Goal: Task Accomplishment & Management: Complete application form

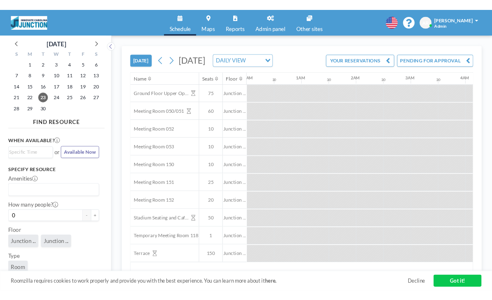
scroll to position [0, 564]
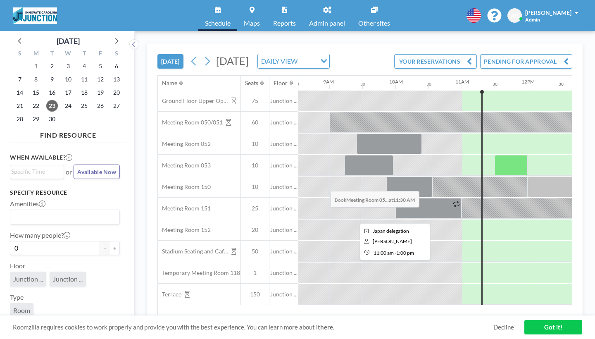
click at [461, 198] on div at bounding box center [527, 208] width 132 height 21
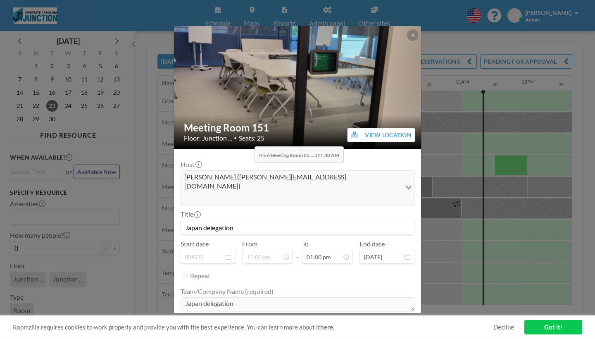
click at [252, 134] on span "Seats: 25" at bounding box center [252, 138] width 26 height 8
click at [253, 121] on h2 "Meeting Room 151" at bounding box center [298, 127] width 228 height 12
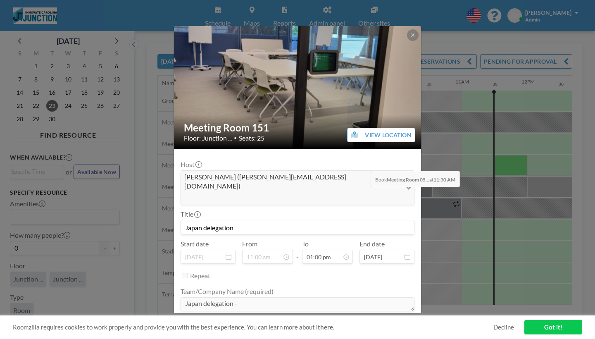
scroll to position [333, 0]
click at [407, 40] on button at bounding box center [413, 35] width 12 height 12
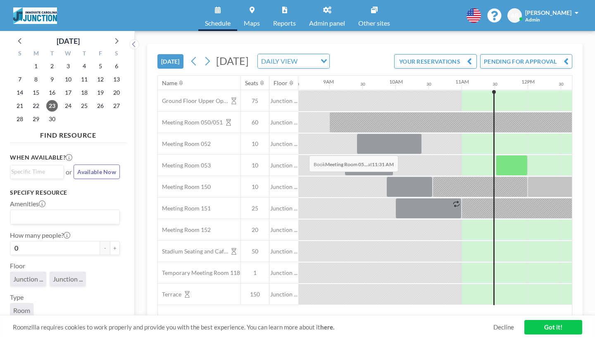
click at [495, 155] on div at bounding box center [511, 165] width 32 height 21
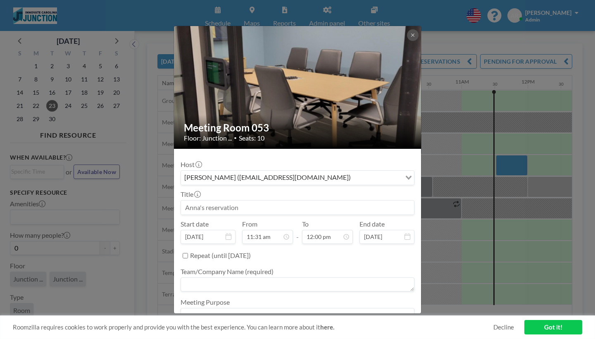
click at [228, 200] on input at bounding box center [297, 207] width 233 height 14
click at [407, 39] on button at bounding box center [413, 35] width 12 height 12
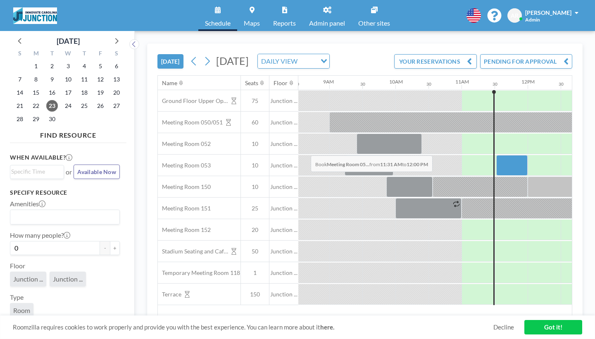
click at [496, 155] on div at bounding box center [511, 165] width 31 height 21
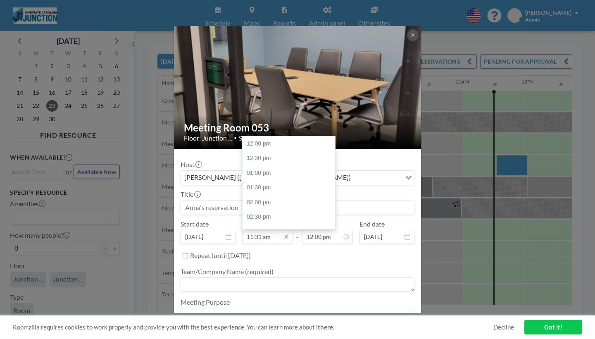
click at [275, 230] on input "11:31 am" at bounding box center [267, 237] width 51 height 14
type input "11:31 am"
click at [310, 230] on input "12:00 pm" at bounding box center [327, 237] width 51 height 14
click at [309, 230] on input "12:00 pm" at bounding box center [327, 237] width 51 height 14
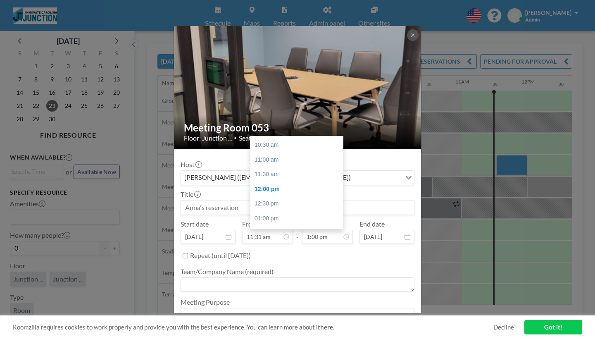
type input "12:00 pm"
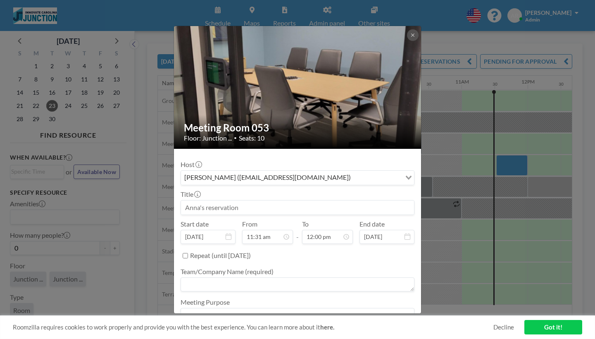
click at [313, 249] on div "Repeat (until [DATE])" at bounding box center [302, 256] width 224 height 14
click at [314, 166] on div "Host [PERSON_NAME] ([EMAIL_ADDRESS][DOMAIN_NAME]) Loading... Title Start date […" at bounding box center [297, 239] width 234 height 168
click at [313, 172] on input "Search for option" at bounding box center [293, 177] width 222 height 11
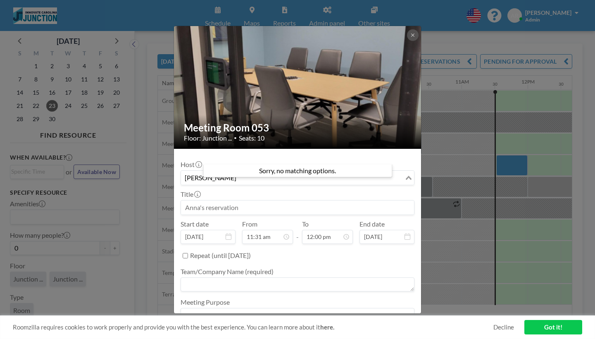
click at [317, 172] on input "[PERSON_NAME]" at bounding box center [293, 177] width 222 height 11
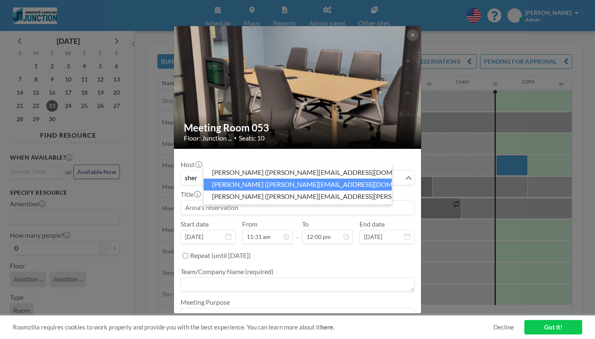
click at [315, 181] on li "[PERSON_NAME] ([PERSON_NAME][EMAIL_ADDRESS][DOMAIN_NAME])" at bounding box center [298, 184] width 188 height 12
type input "sher"
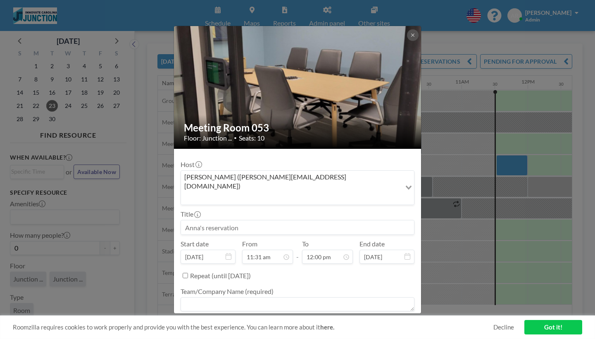
click at [309, 220] on input at bounding box center [297, 227] width 233 height 14
click at [310, 249] on input "12:00 pm" at bounding box center [327, 256] width 51 height 14
type input "12:00 pm"
click at [312, 282] on ul "Team/Company Name (required) Meeting Purpose" at bounding box center [297, 312] width 234 height 61
click at [267, 297] on textarea at bounding box center [297, 304] width 234 height 14
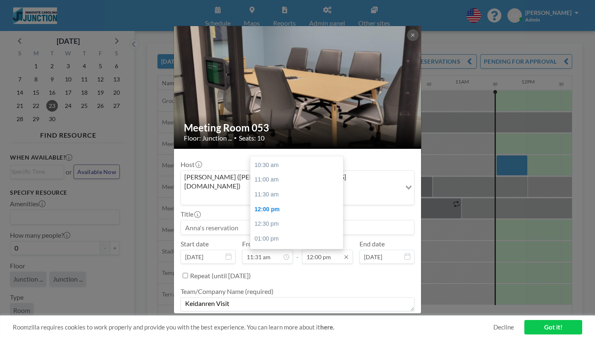
type textarea "Keidanren Visit"
click at [310, 249] on input "12:00 pm" at bounding box center [327, 256] width 51 height 14
click at [277, 220] on input at bounding box center [297, 227] width 233 height 14
click at [312, 249] on input "12:00 pm" at bounding box center [327, 256] width 51 height 14
click at [280, 231] on div "01:00 pm" at bounding box center [296, 238] width 92 height 15
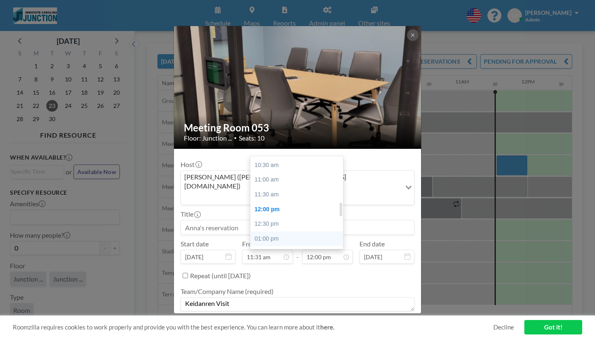
type input "01:00 pm"
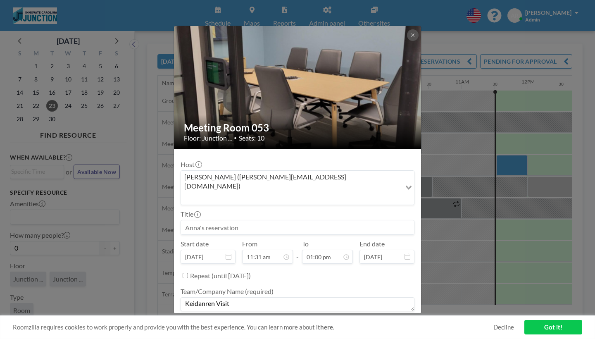
click at [269, 169] on div "Host [PERSON_NAME] ([PERSON_NAME][EMAIL_ADDRESS][DOMAIN_NAME]) Loading... Title…" at bounding box center [297, 249] width 234 height 188
click at [263, 220] on input at bounding box center [297, 227] width 233 height 14
click at [265, 249] on input "11:31 am" at bounding box center [267, 256] width 51 height 14
click at [230, 220] on input at bounding box center [297, 227] width 233 height 14
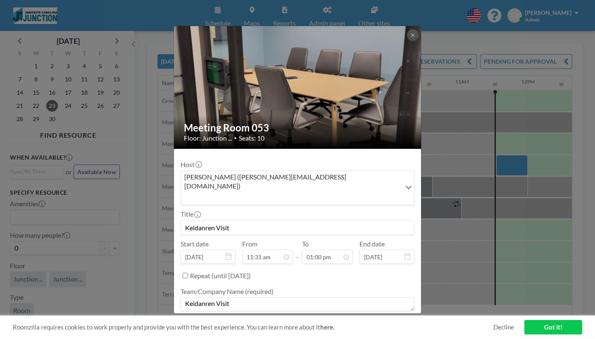
type input "Keidanren Visit"
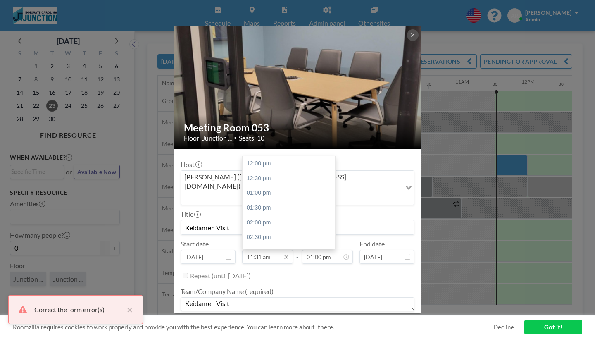
click at [275, 249] on input "11:31 am" at bounding box center [267, 256] width 51 height 14
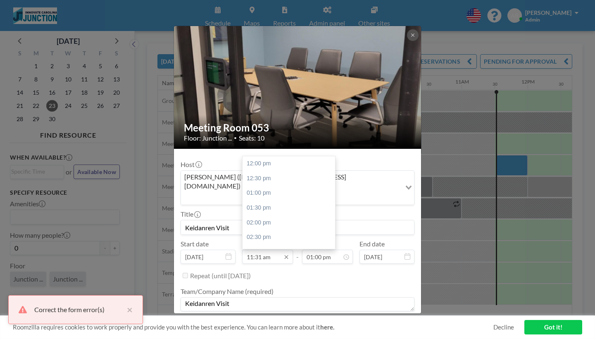
click at [271, 249] on input "11:31 am" at bounding box center [267, 256] width 51 height 14
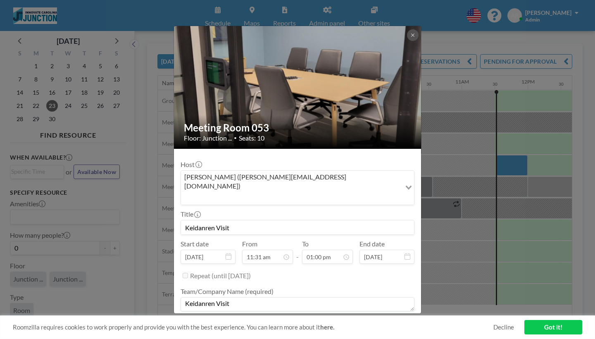
click at [277, 297] on textarea "Keidanren Visit" at bounding box center [297, 304] width 234 height 14
click at [272, 249] on input "11:31 am" at bounding box center [267, 256] width 51 height 14
click at [276, 249] on input "11:31 am" at bounding box center [267, 256] width 51 height 14
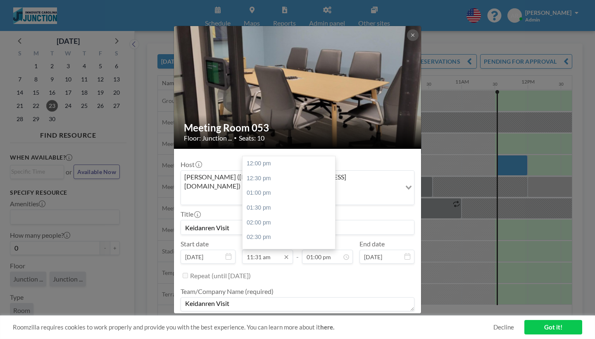
click at [268, 249] on input "11:31 am" at bounding box center [267, 256] width 51 height 14
type input "11:35 am"
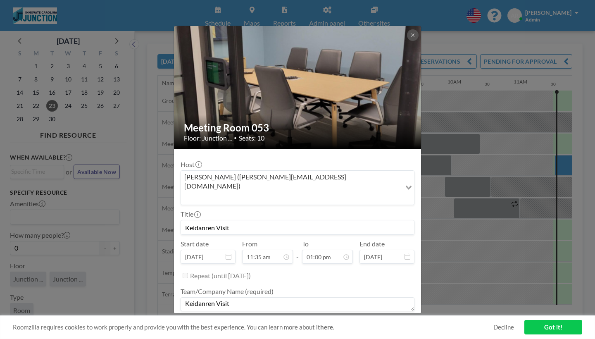
scroll to position [0, 590]
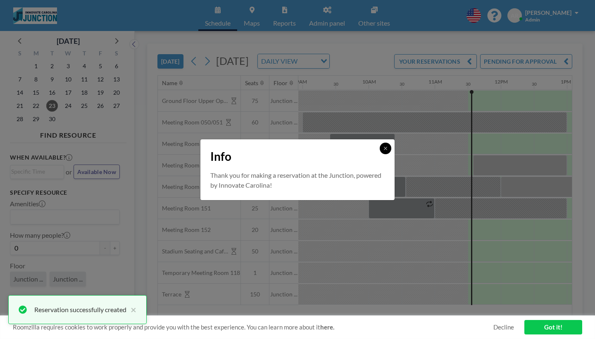
click at [383, 151] on icon at bounding box center [385, 148] width 5 height 5
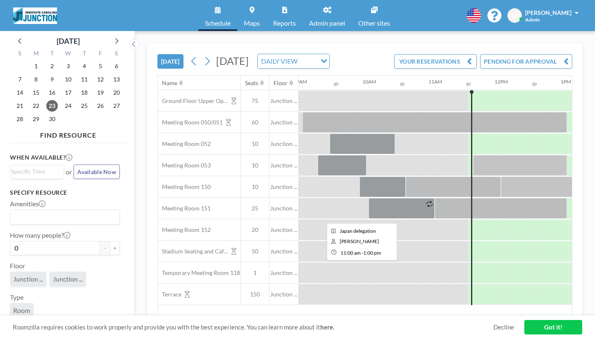
click at [434, 198] on div at bounding box center [500, 208] width 132 height 21
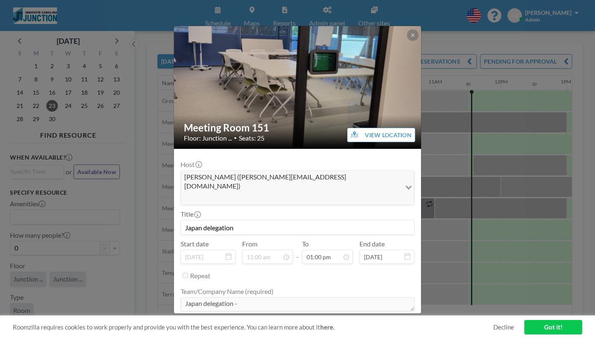
scroll to position [0, 0]
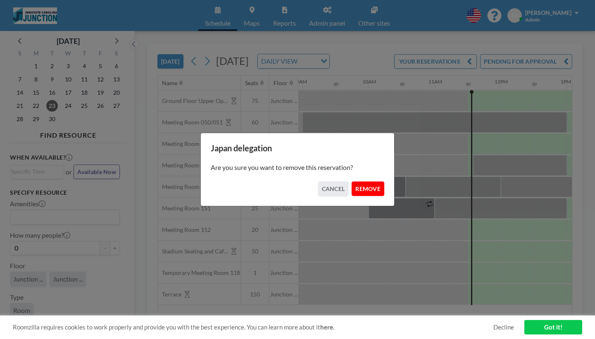
click at [356, 189] on button "REMOVE" at bounding box center [367, 188] width 33 height 14
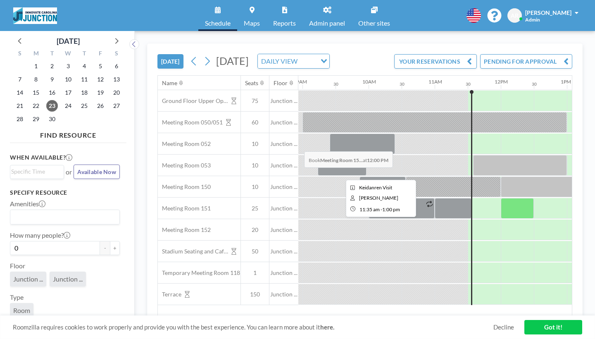
click at [473, 155] on div at bounding box center [520, 165] width 94 height 21
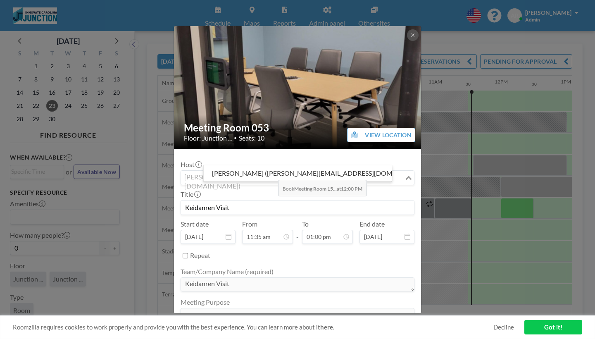
drag, startPoint x: 244, startPoint y: 159, endPoint x: 275, endPoint y: 160, distance: 31.4
click at [275, 171] on div "[PERSON_NAME] ([PERSON_NAME][EMAIL_ADDRESS][DOMAIN_NAME])" at bounding box center [292, 177] width 223 height 12
click at [410, 38] on icon at bounding box center [412, 35] width 5 height 5
